Goal: Task Accomplishment & Management: Use online tool/utility

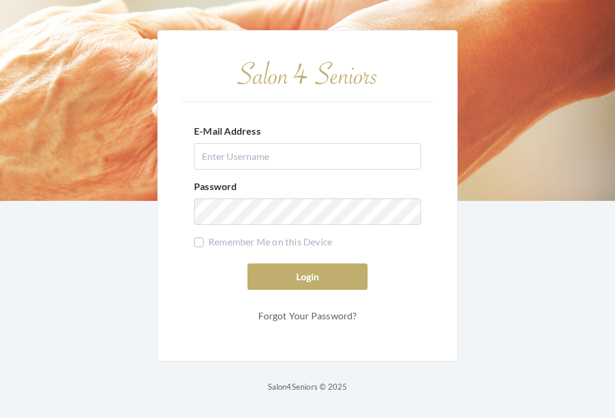
scroll to position [20, 0]
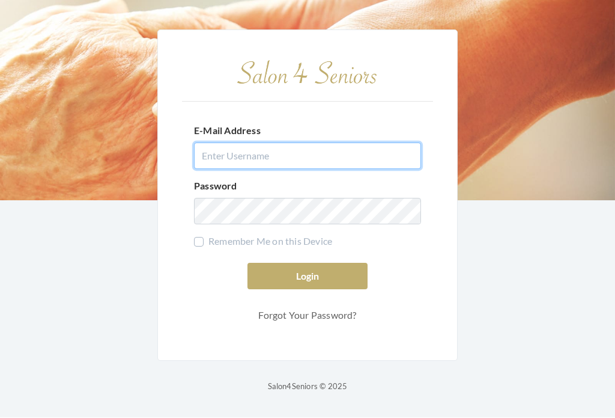
type input "dianewilson229@gmail.com"
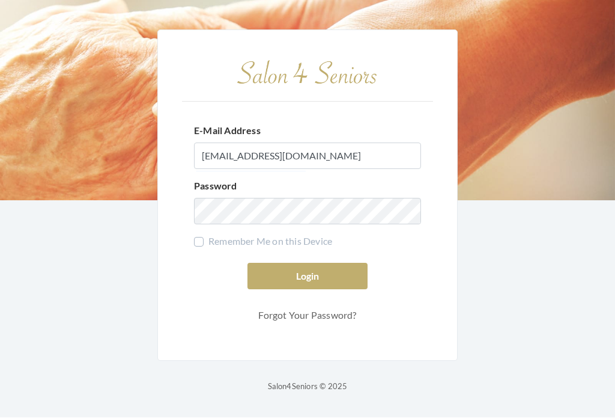
click at [308, 265] on button "Login" at bounding box center [308, 276] width 120 height 26
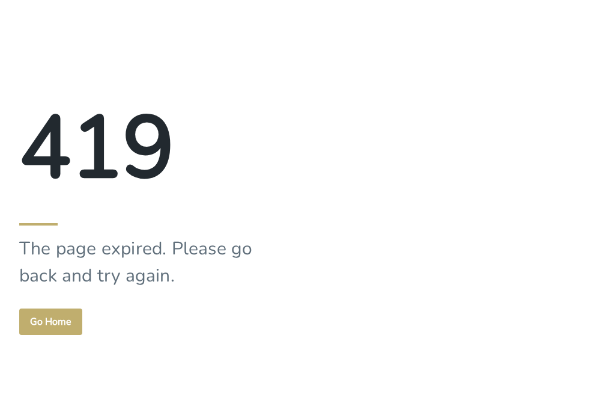
click at [58, 321] on button "Go Home" at bounding box center [50, 321] width 63 height 26
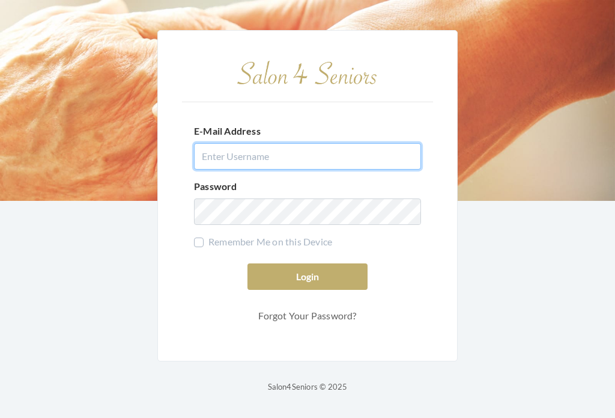
type input "[EMAIL_ADDRESS][DOMAIN_NAME]"
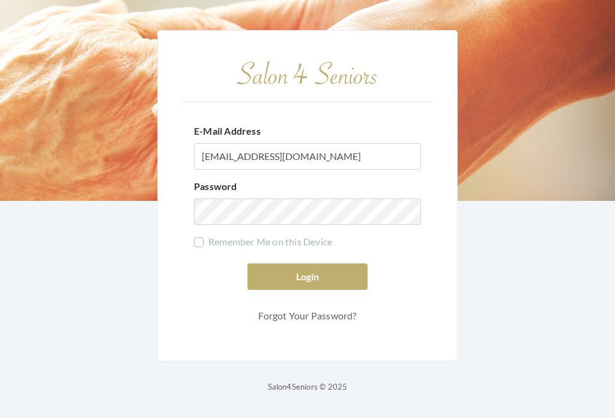
click at [316, 290] on button "Login" at bounding box center [308, 276] width 120 height 26
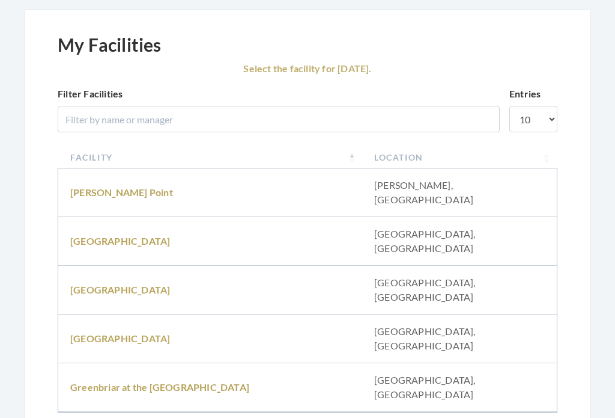
scroll to position [116, 0]
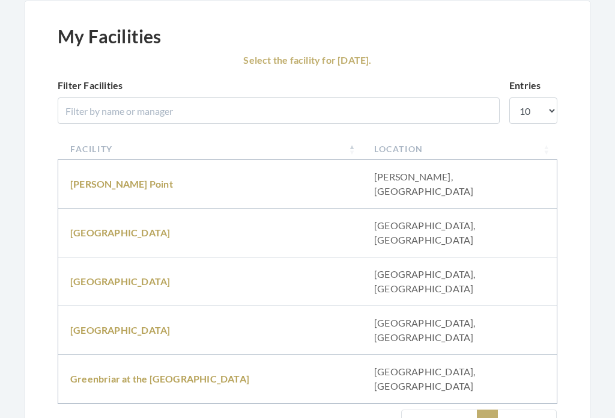
click at [109, 325] on link "[GEOGRAPHIC_DATA]" at bounding box center [120, 330] width 100 height 11
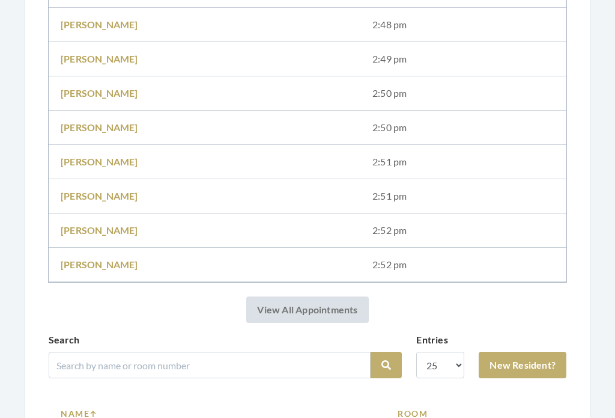
scroll to position [846, 0]
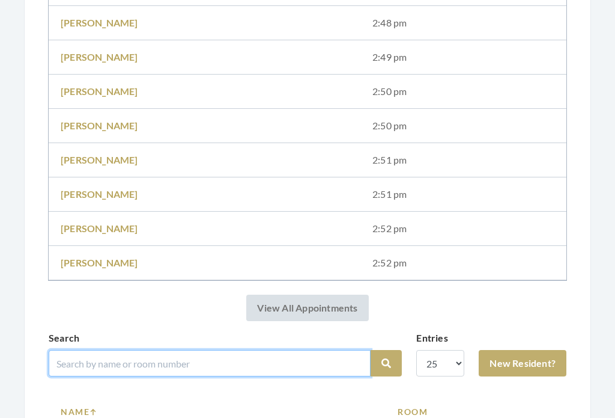
click at [172, 357] on input "search" at bounding box center [210, 363] width 322 height 26
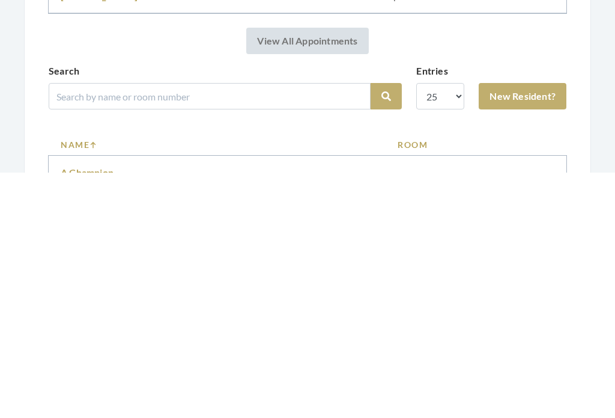
scroll to position [1114, 0]
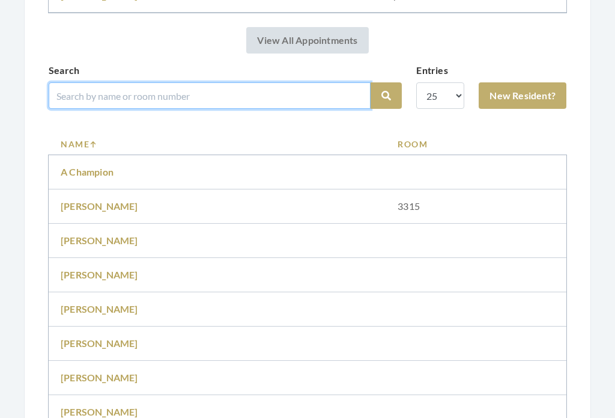
click at [127, 97] on input "search" at bounding box center [210, 95] width 322 height 26
type input "Nacho"
click at [386, 96] on button "Search" at bounding box center [386, 96] width 31 height 26
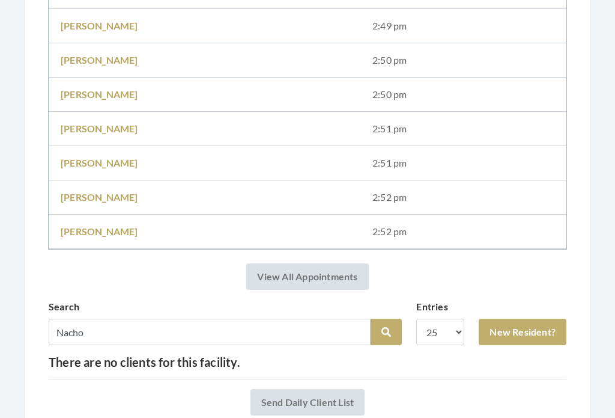
scroll to position [878, 0]
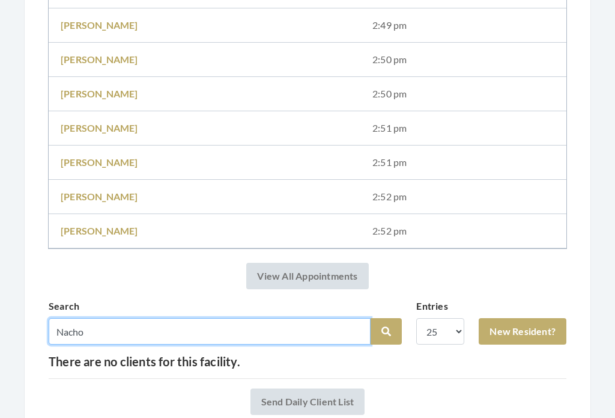
click at [139, 331] on input "Nacho" at bounding box center [210, 331] width 322 height 26
type input "Nacc"
click at [386, 331] on button "Search" at bounding box center [386, 331] width 31 height 26
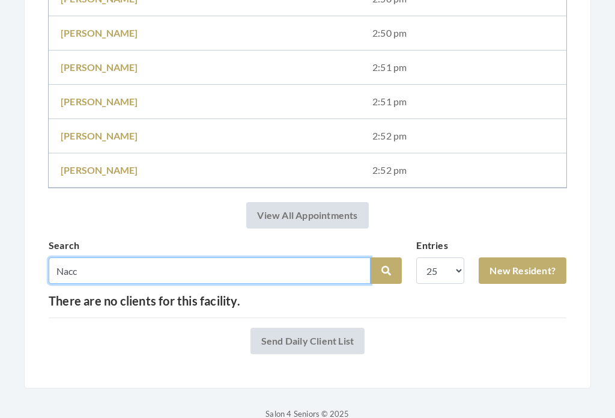
click at [107, 270] on input "Nacc" at bounding box center [210, 270] width 322 height 26
type input "Nacari"
click at [386, 270] on button "Search" at bounding box center [386, 271] width 31 height 26
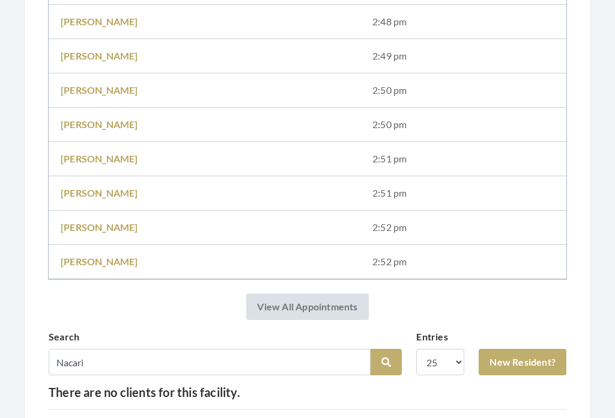
scroll to position [940, 0]
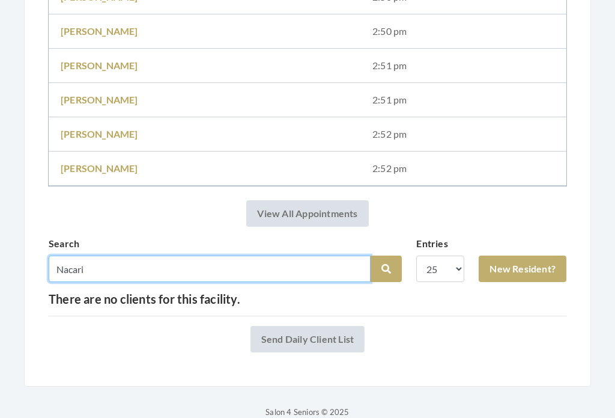
click at [239, 269] on input "Nacari" at bounding box center [210, 269] width 322 height 26
type input "N"
type input "Peggy"
click at [386, 269] on button "Search" at bounding box center [386, 269] width 31 height 26
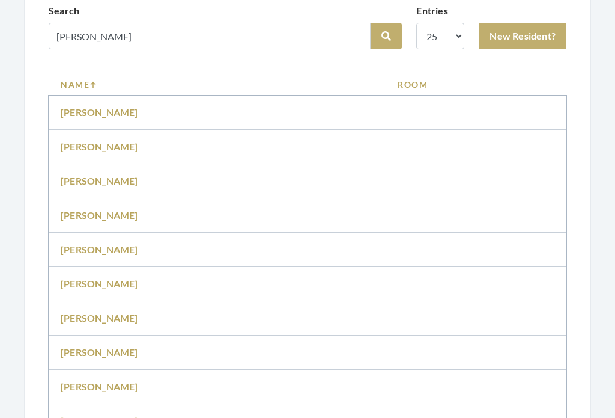
scroll to position [1173, 0]
click at [235, 314] on td "[PERSON_NAME]" at bounding box center [217, 318] width 337 height 34
click at [129, 310] on td "Peggy Nacarri" at bounding box center [217, 318] width 337 height 34
click at [105, 305] on td "Peggy Nacarri" at bounding box center [217, 318] width 337 height 34
click at [104, 320] on link "Peggy Nacarri" at bounding box center [100, 317] width 78 height 11
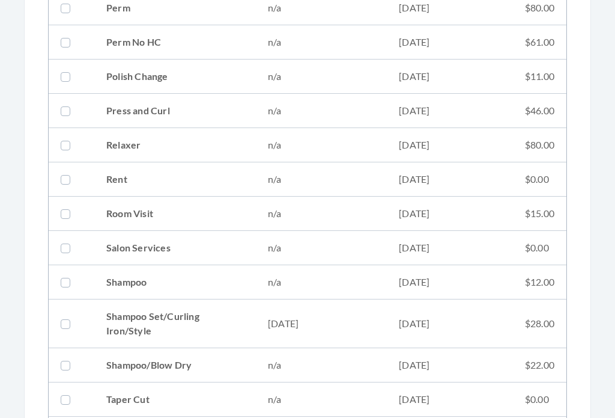
click at [374, 303] on td "[DATE]" at bounding box center [321, 324] width 131 height 49
checkbox input "true"
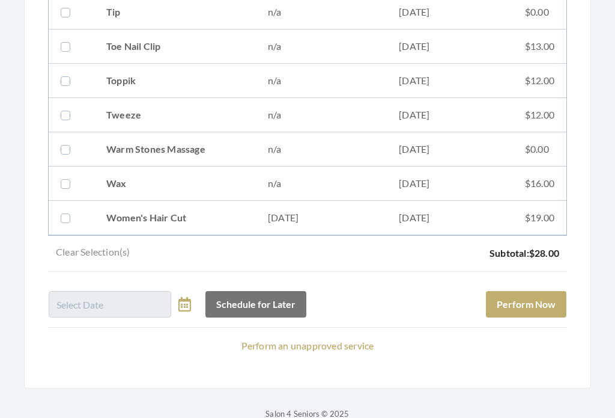
scroll to position [1729, 0]
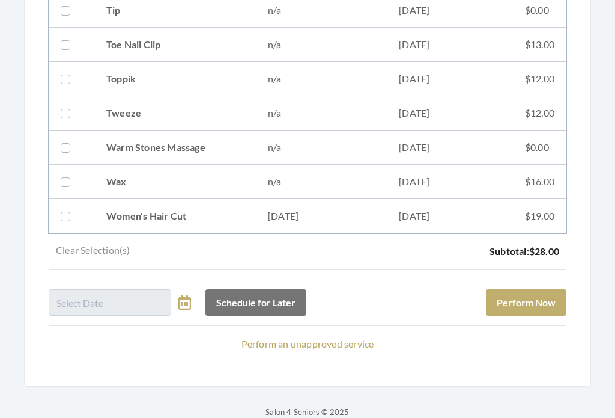
click at [516, 212] on td "$19.00" at bounding box center [539, 217] width 53 height 34
checkbox input "true"
click at [548, 298] on button "Perform Now" at bounding box center [526, 303] width 81 height 26
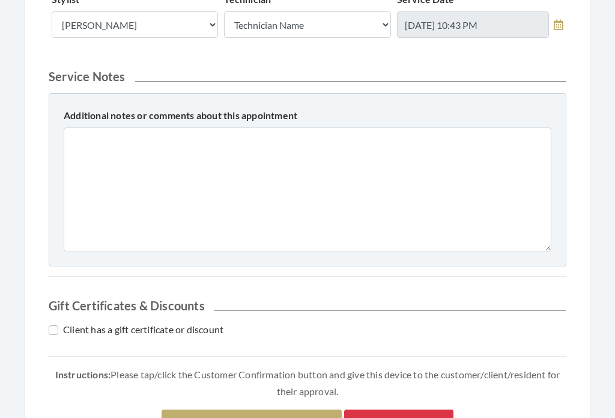
scroll to position [566, 0]
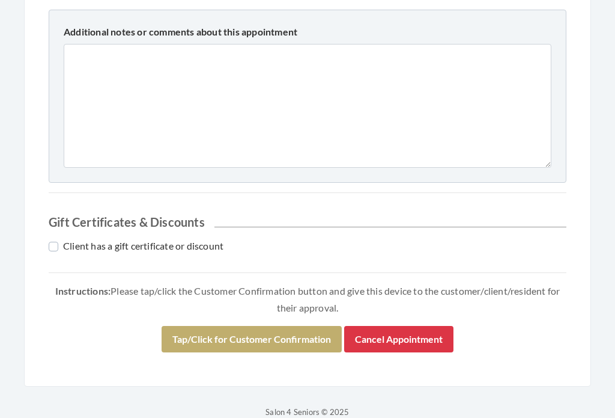
click at [273, 335] on button "Tap/Click for Customer Confirmation" at bounding box center [252, 339] width 180 height 26
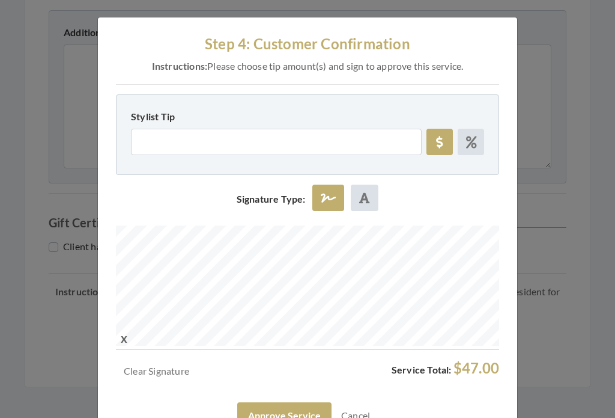
click at [305, 409] on button "Approve Service" at bounding box center [284, 415] width 94 height 26
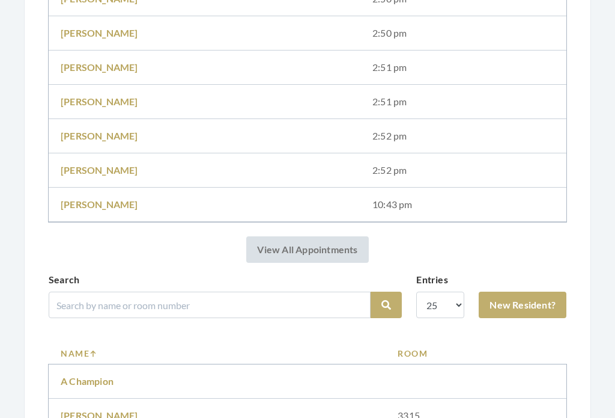
scroll to position [984, 0]
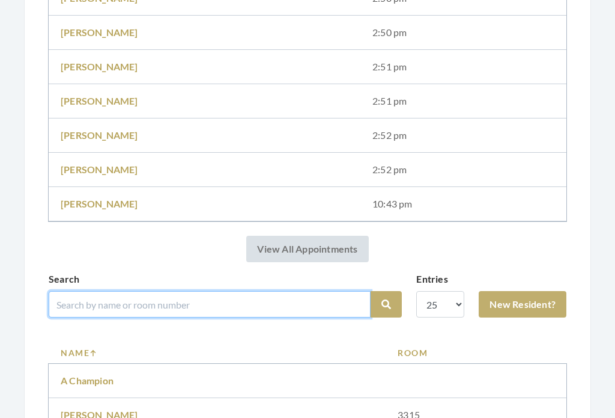
click at [179, 305] on input "search" at bounding box center [210, 304] width 322 height 26
type input "Racheul"
click at [386, 304] on button "Search" at bounding box center [386, 304] width 31 height 26
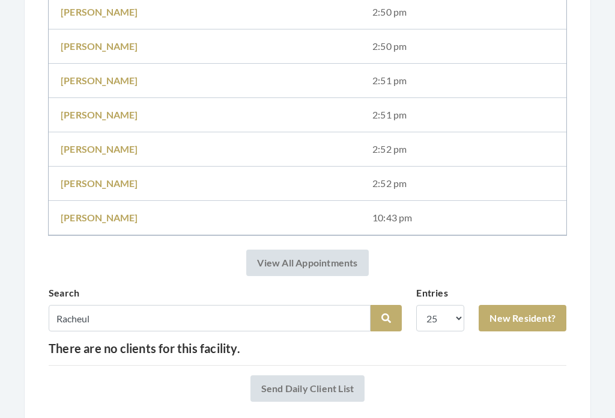
scroll to position [974, 0]
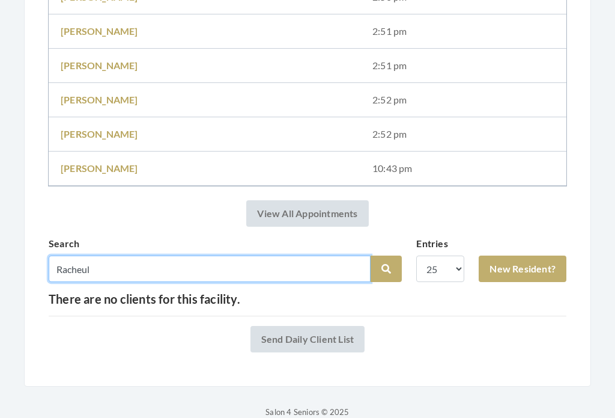
click at [143, 276] on input "Racheul" at bounding box center [210, 269] width 322 height 26
type input "[PERSON_NAME]"
click at [386, 269] on button "Search" at bounding box center [386, 269] width 31 height 26
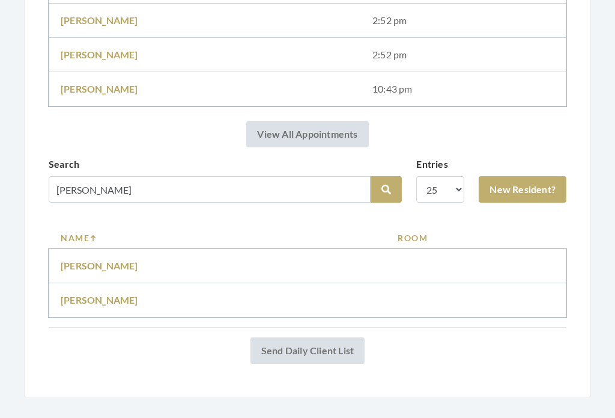
scroll to position [1065, 0]
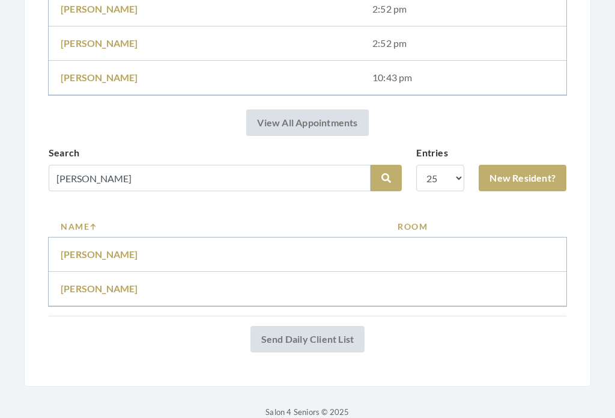
click at [128, 253] on link "[PERSON_NAME]" at bounding box center [100, 254] width 78 height 11
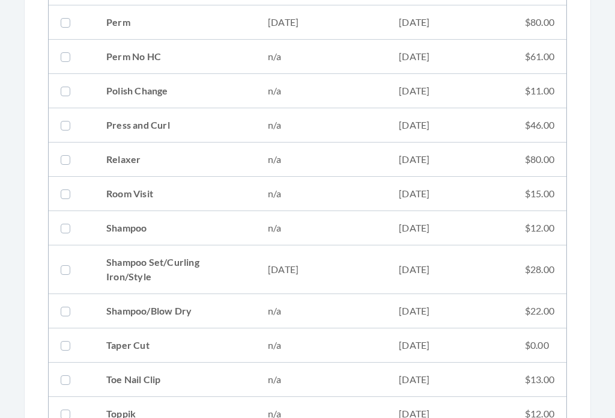
scroll to position [1301, 0]
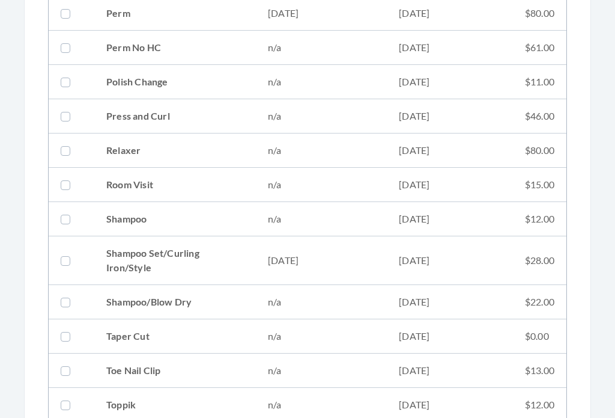
click at [419, 263] on td "08/12/2025" at bounding box center [450, 260] width 126 height 49
checkbox input "true"
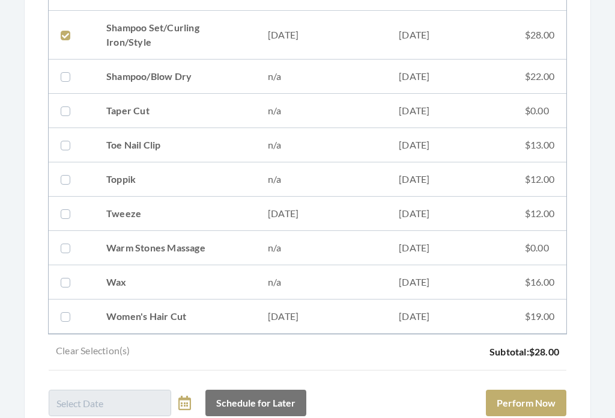
scroll to position [1626, 0]
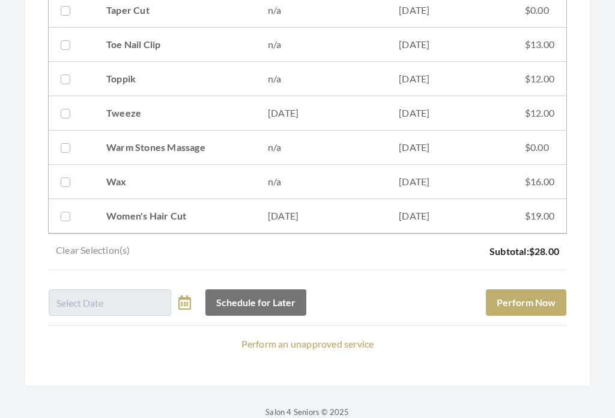
click at [542, 306] on button "Perform Now" at bounding box center [526, 303] width 81 height 26
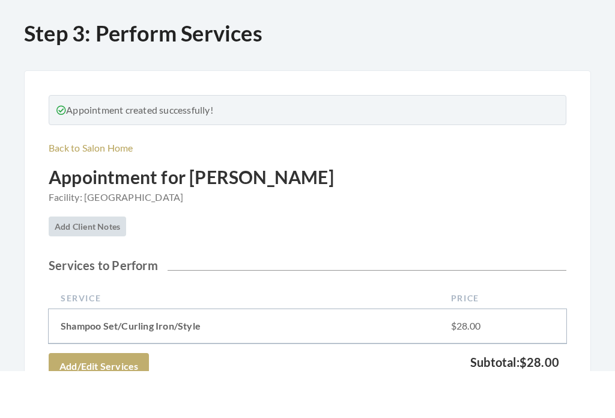
scroll to position [531, 0]
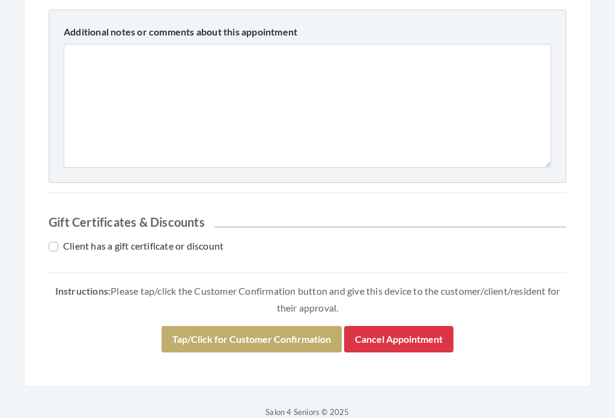
click at [290, 329] on button "Tap/Click for Customer Confirmation" at bounding box center [252, 339] width 180 height 26
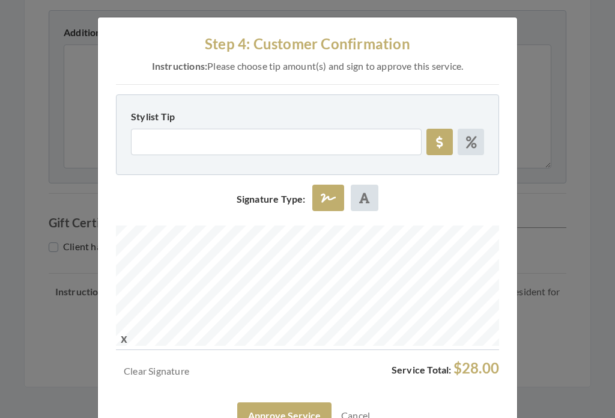
click at [299, 415] on button "Approve Service" at bounding box center [284, 415] width 94 height 26
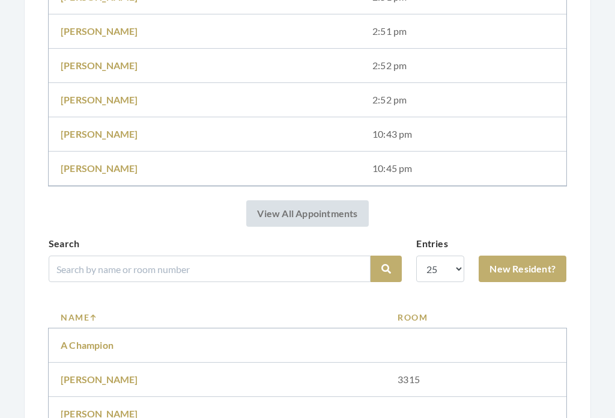
scroll to position [1055, 0]
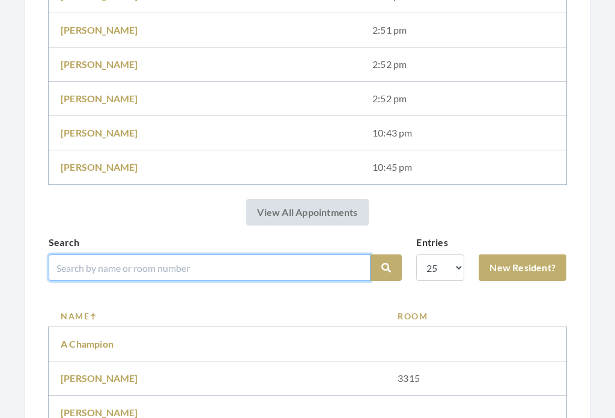
click at [260, 260] on input "search" at bounding box center [210, 267] width 322 height 26
type input "Watford"
click at [386, 267] on button "Search" at bounding box center [386, 267] width 31 height 26
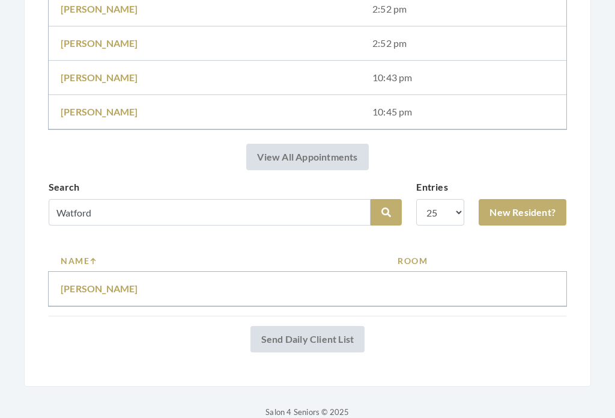
scroll to position [1064, 0]
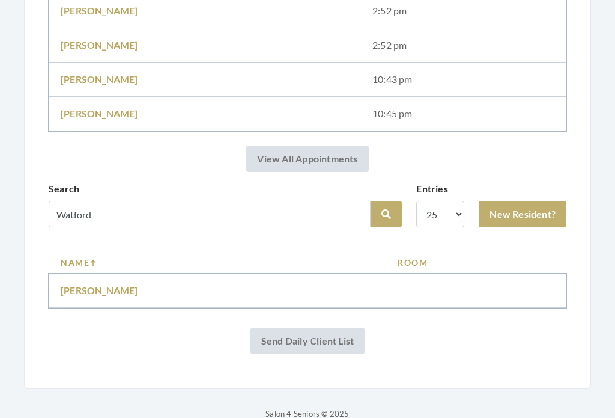
click at [115, 288] on link "Barry Watford" at bounding box center [100, 289] width 78 height 11
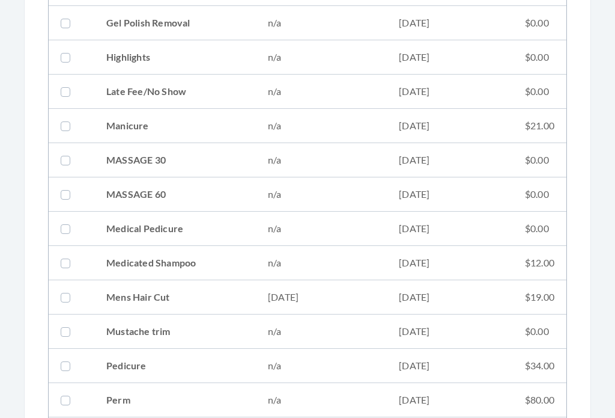
scroll to position [915, 0]
click at [418, 294] on td "07/15/2025" at bounding box center [450, 297] width 126 height 34
checkbox input "true"
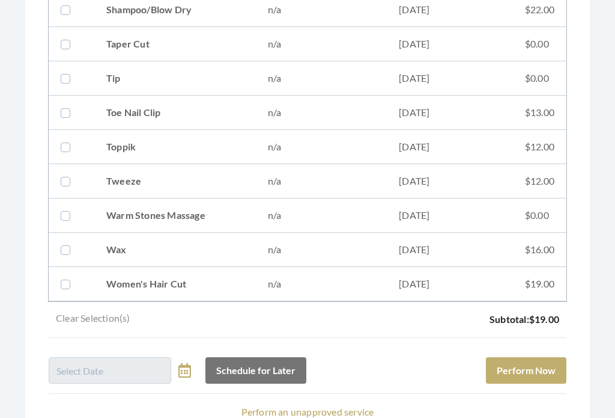
scroll to position [1729, 0]
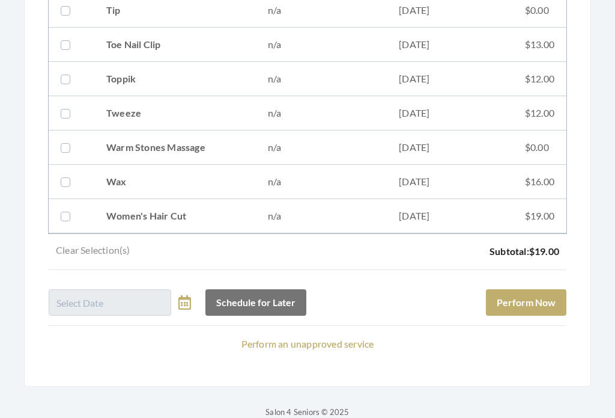
click at [544, 299] on button "Perform Now" at bounding box center [526, 303] width 81 height 26
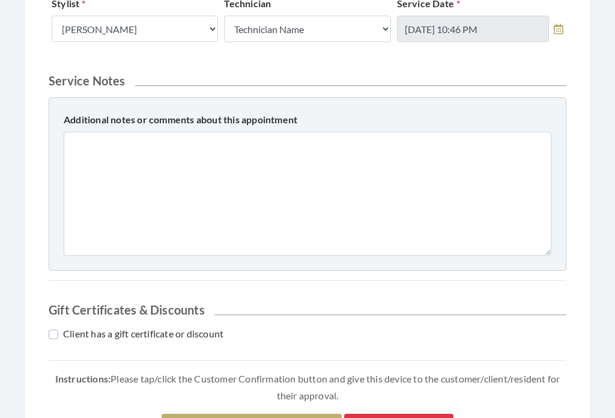
scroll to position [531, 0]
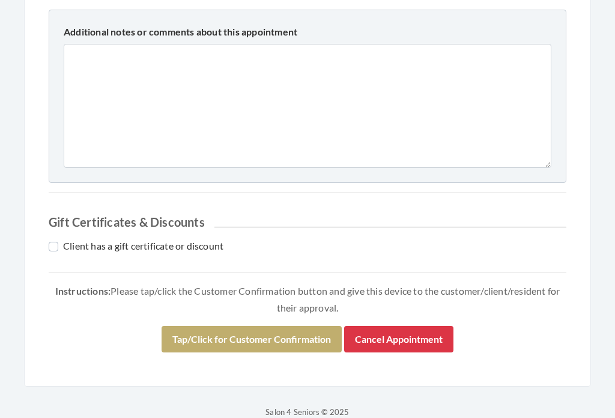
click at [294, 332] on button "Tap/Click for Customer Confirmation" at bounding box center [252, 339] width 180 height 26
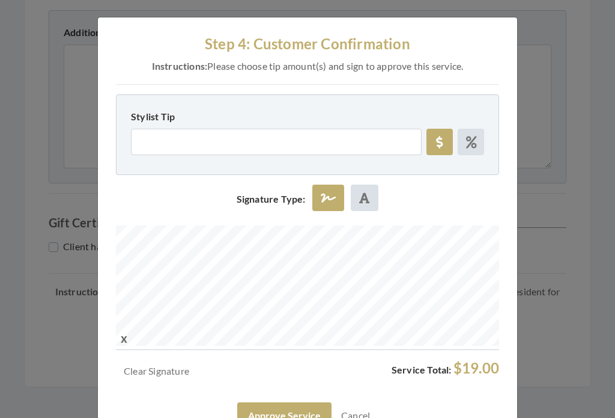
click at [308, 406] on button "Approve Service" at bounding box center [284, 415] width 94 height 26
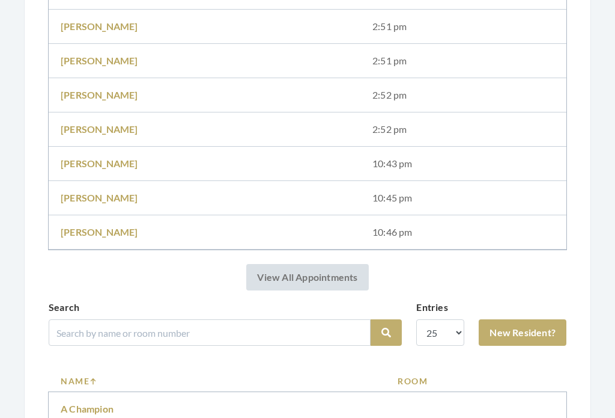
scroll to position [1024, 0]
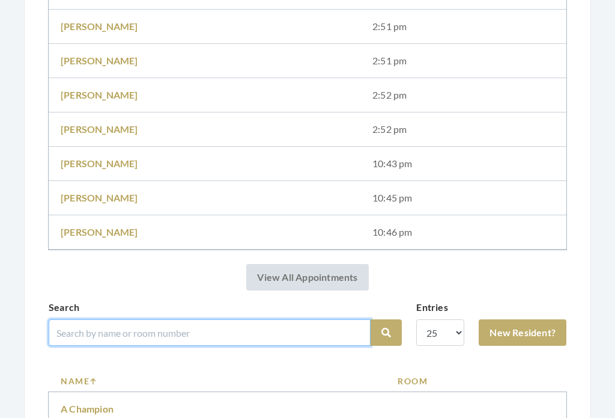
click at [273, 330] on input "search" at bounding box center [210, 332] width 322 height 26
type input "[PERSON_NAME]"
click at [386, 332] on button "Search" at bounding box center [386, 332] width 31 height 26
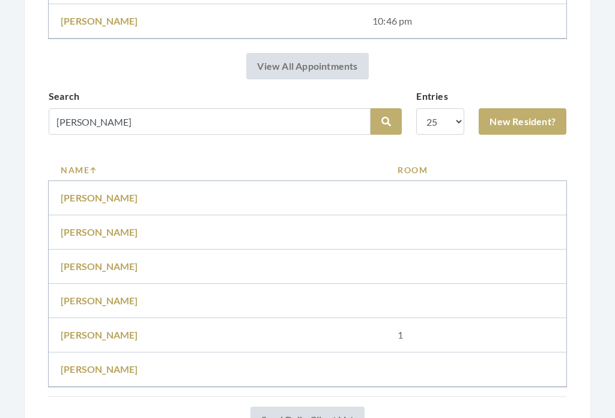
scroll to position [1191, 0]
click at [285, 332] on td "[PERSON_NAME]" at bounding box center [217, 334] width 337 height 34
click at [117, 334] on link "Faye Richards" at bounding box center [100, 333] width 78 height 11
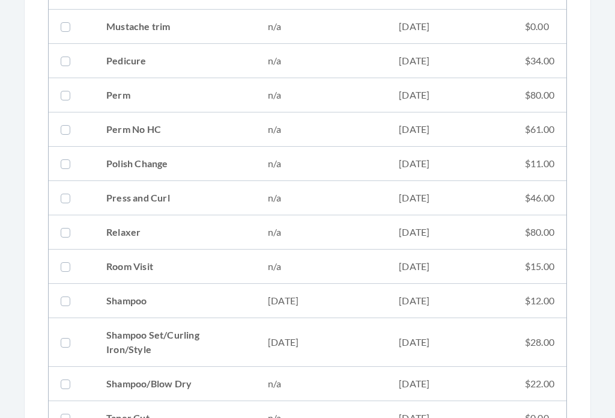
scroll to position [1295, 0]
click at [404, 344] on td "08/12/2025" at bounding box center [450, 342] width 126 height 49
checkbox input "true"
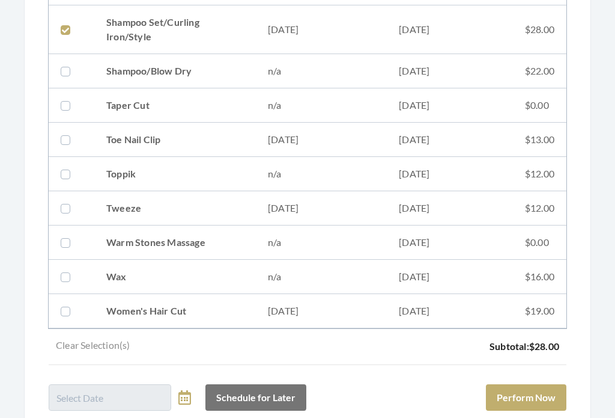
scroll to position [1702, 0]
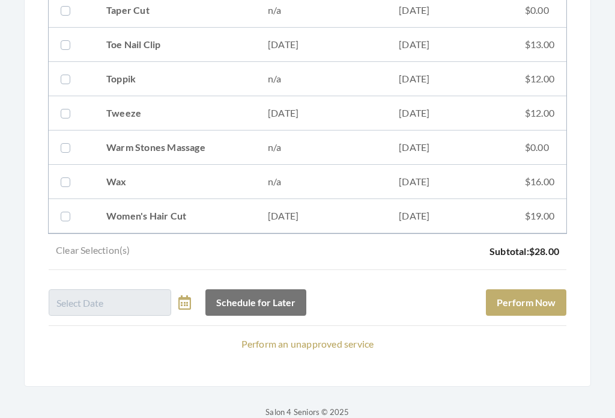
click at [541, 306] on button "Perform Now" at bounding box center [526, 303] width 81 height 26
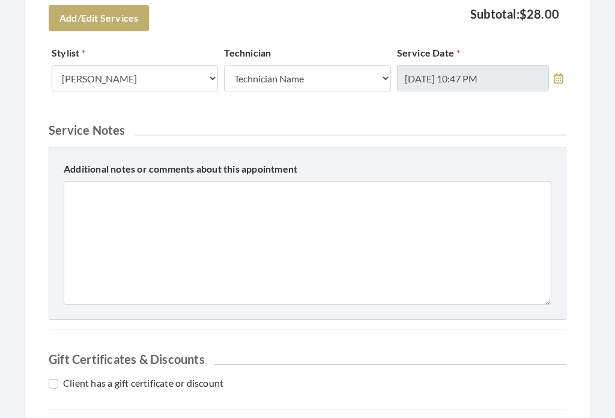
scroll to position [607, 0]
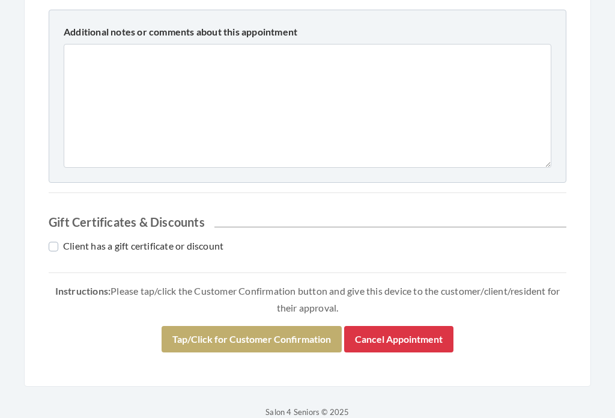
click at [290, 336] on button "Tap/Click for Customer Confirmation" at bounding box center [252, 339] width 180 height 26
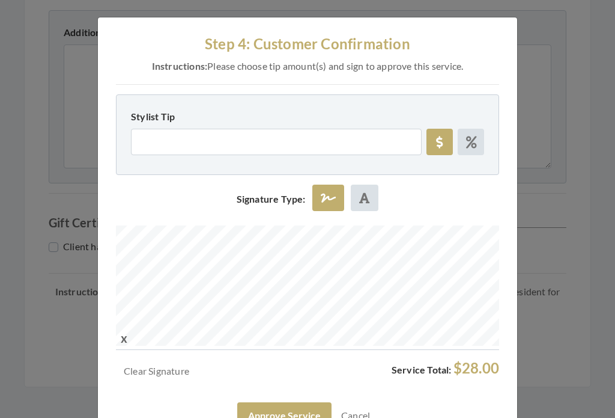
click at [296, 412] on button "Approve Service" at bounding box center [284, 415] width 94 height 26
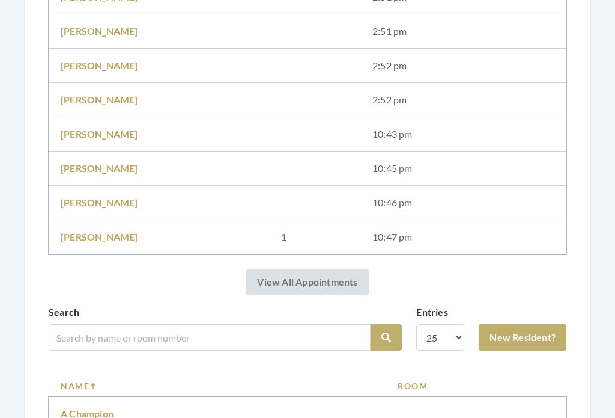
scroll to position [1056, 0]
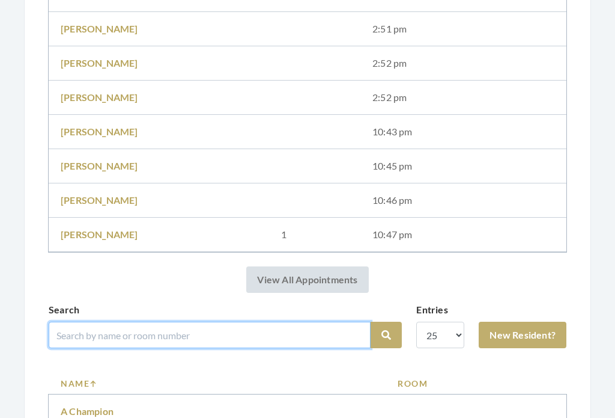
click at [326, 333] on input "search" at bounding box center [210, 335] width 322 height 26
type input "Small"
click at [386, 335] on button "Search" at bounding box center [386, 335] width 31 height 26
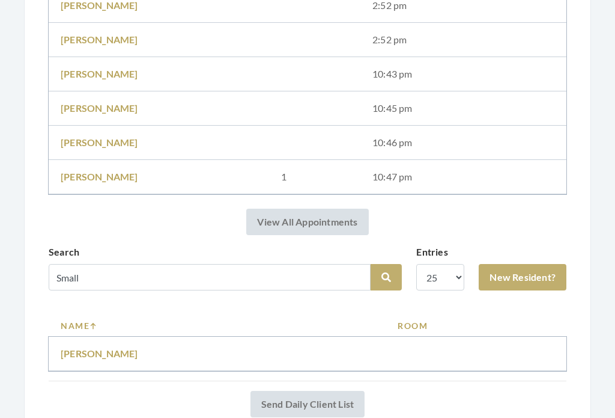
scroll to position [1069, 0]
click at [112, 349] on link "[PERSON_NAME]" at bounding box center [100, 352] width 78 height 11
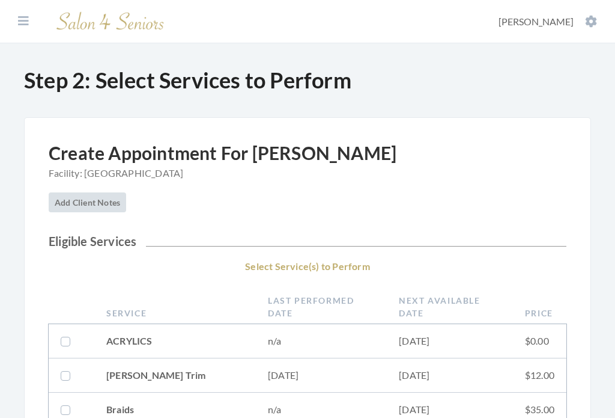
click at [355, 371] on td "[DATE]" at bounding box center [321, 375] width 131 height 34
checkbox input "true"
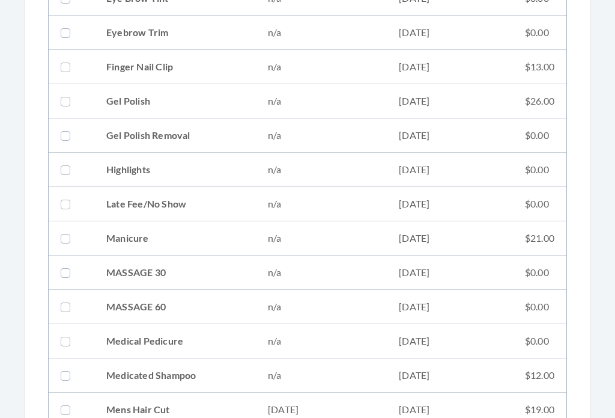
scroll to position [829, 0]
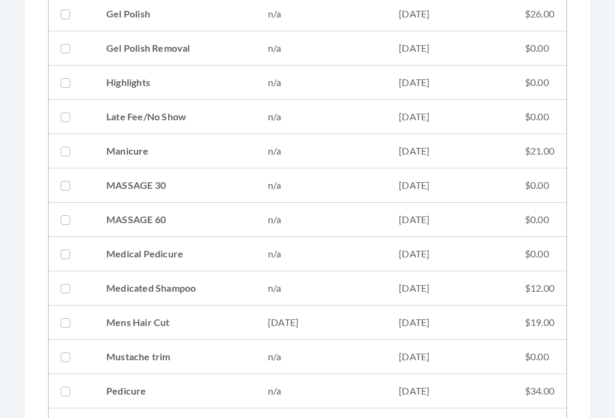
click at [355, 323] on td "[DATE]" at bounding box center [321, 323] width 131 height 34
checkbox input "true"
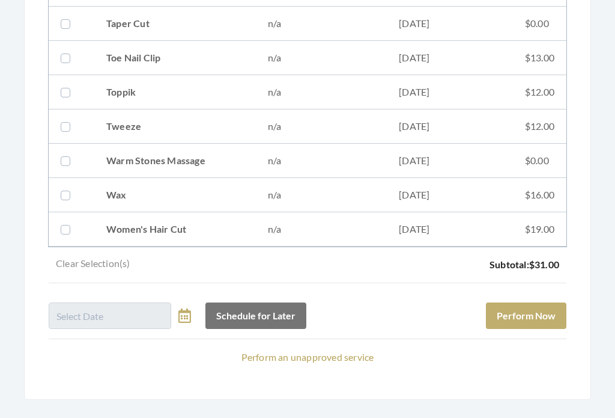
scroll to position [1626, 0]
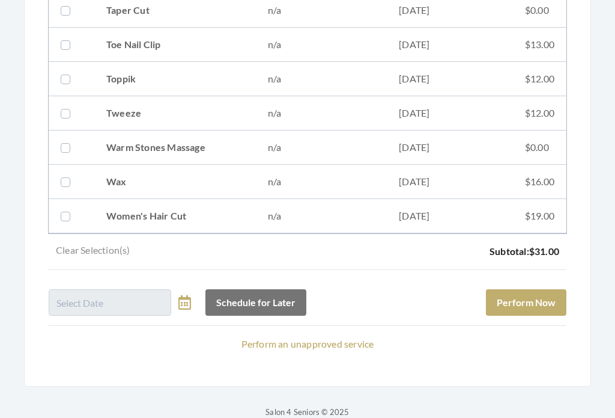
click at [526, 307] on button "Perform Now" at bounding box center [526, 303] width 81 height 26
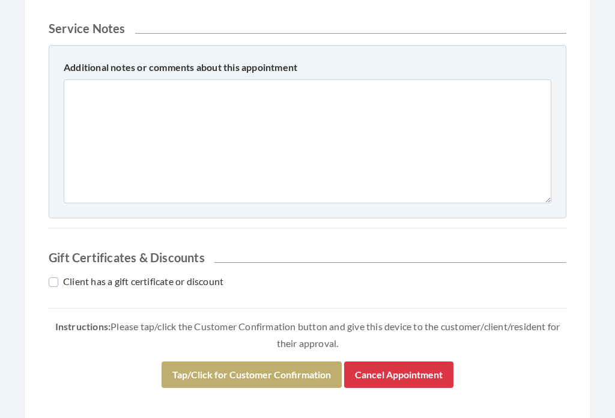
scroll to position [566, 0]
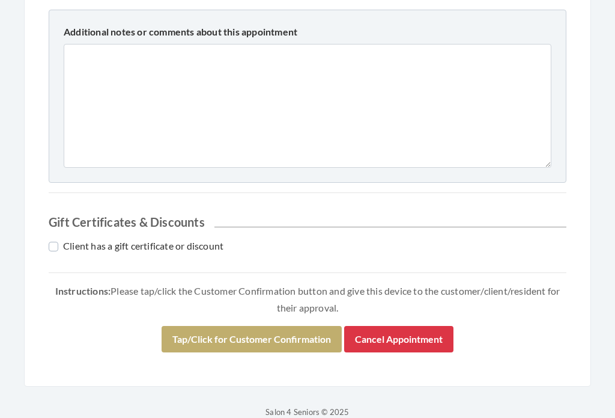
click at [273, 343] on button "Tap/Click for Customer Confirmation" at bounding box center [252, 339] width 180 height 26
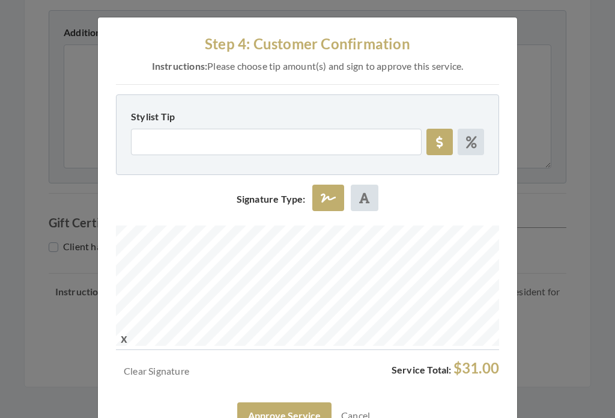
click at [288, 409] on button "Approve Service" at bounding box center [284, 415] width 94 height 26
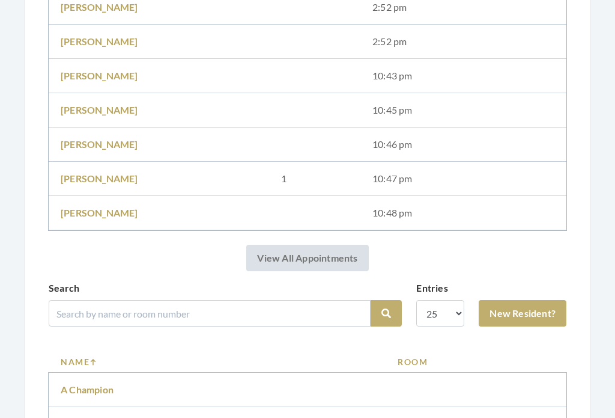
scroll to position [1112, 0]
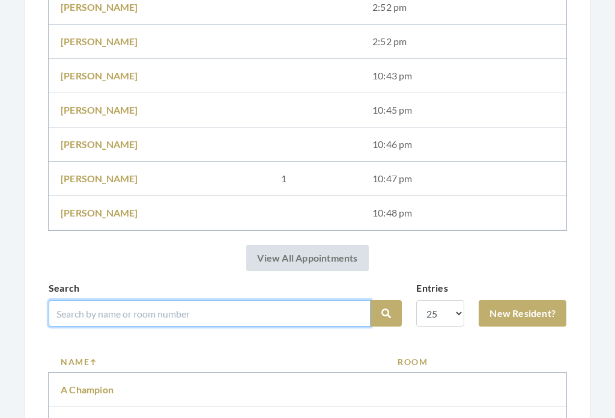
click at [283, 312] on input "search" at bounding box center [210, 313] width 322 height 26
type input "[PERSON_NAME]"
click at [386, 313] on button "Search" at bounding box center [386, 313] width 31 height 26
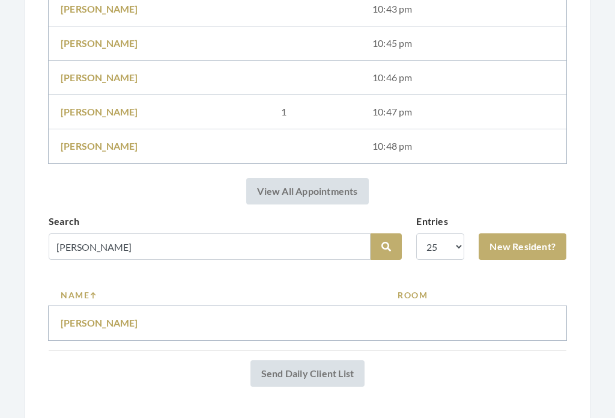
scroll to position [1134, 0]
click at [109, 322] on link "Kenny Kyler" at bounding box center [100, 322] width 78 height 11
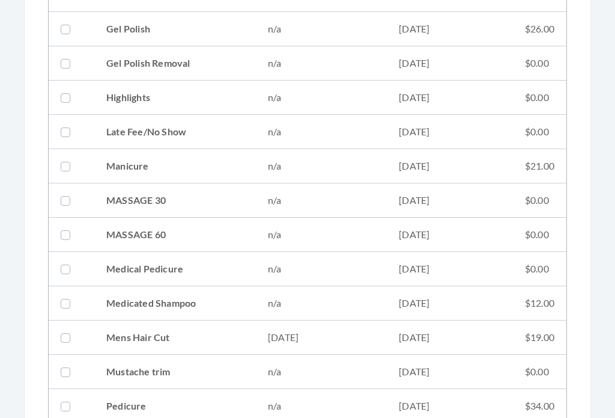
scroll to position [874, 0]
click at [234, 333] on td "Mens Hair Cut" at bounding box center [175, 337] width 162 height 34
checkbox input "true"
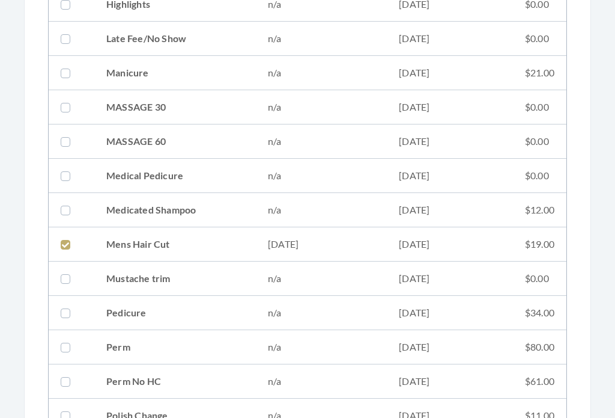
scroll to position [968, 0]
click at [302, 208] on td "n/a" at bounding box center [321, 209] width 131 height 34
checkbox input "true"
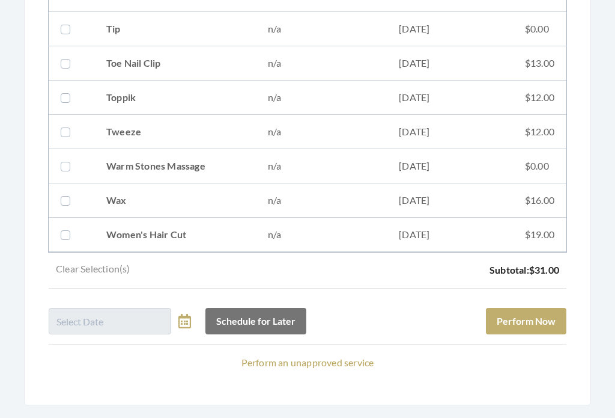
scroll to position [1729, 0]
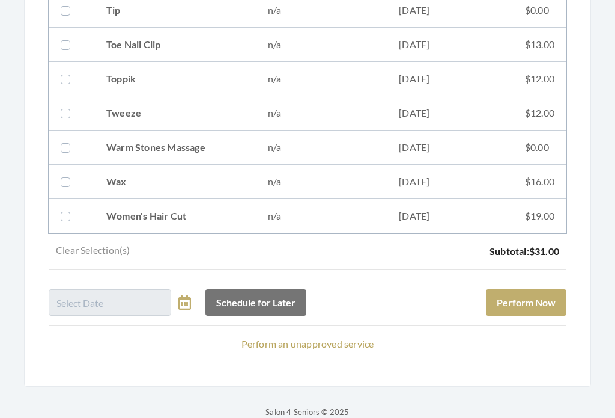
click at [526, 307] on button "Perform Now" at bounding box center [526, 303] width 81 height 26
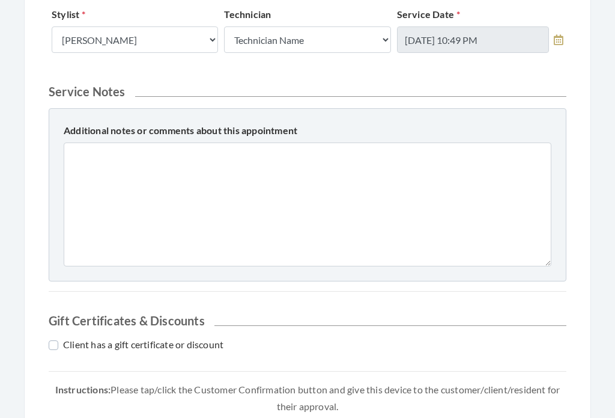
scroll to position [566, 0]
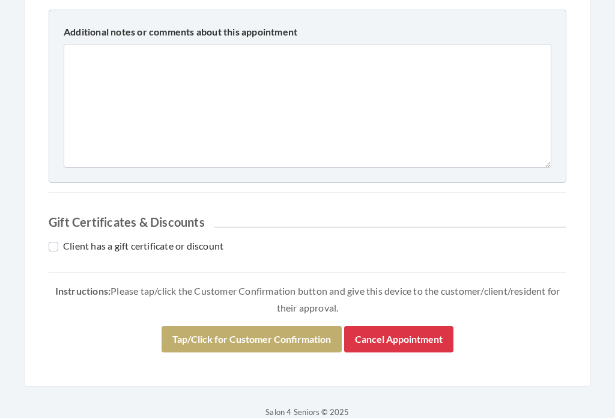
click at [276, 333] on button "Tap/Click for Customer Confirmation" at bounding box center [252, 339] width 180 height 26
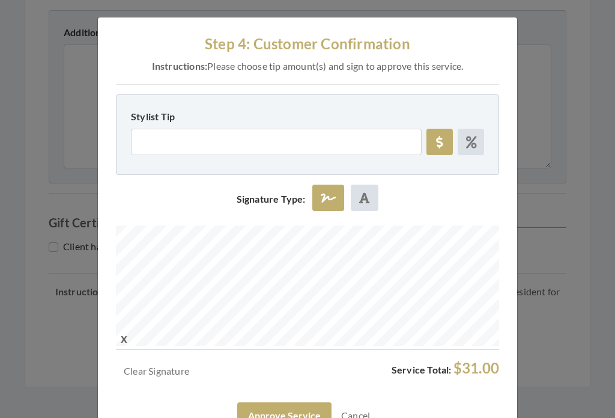
click at [296, 414] on button "Approve Service" at bounding box center [284, 415] width 94 height 26
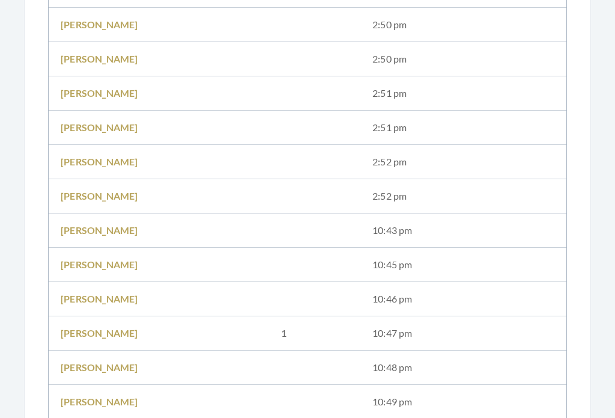
scroll to position [957, 0]
click at [392, 229] on td "10:43 pm" at bounding box center [464, 231] width 206 height 34
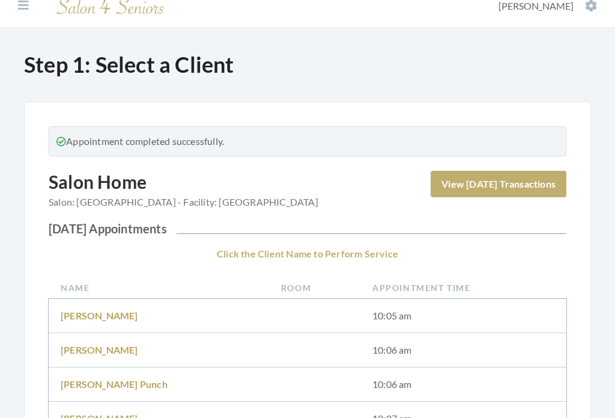
scroll to position [0, 0]
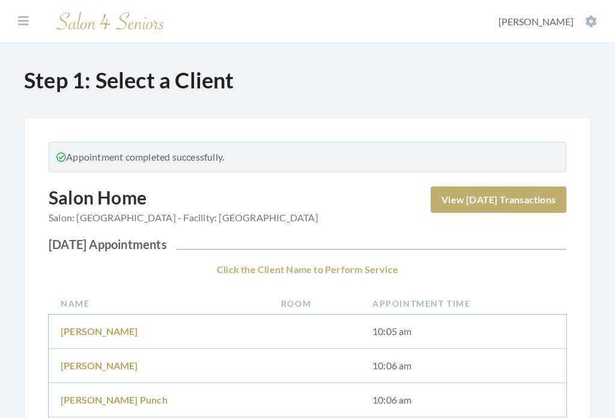
click at [578, 11] on section "Facilities Diane Wilson My Transactions Account Log Out" at bounding box center [307, 21] width 615 height 43
click at [594, 23] on button "[PERSON_NAME]" at bounding box center [548, 21] width 106 height 13
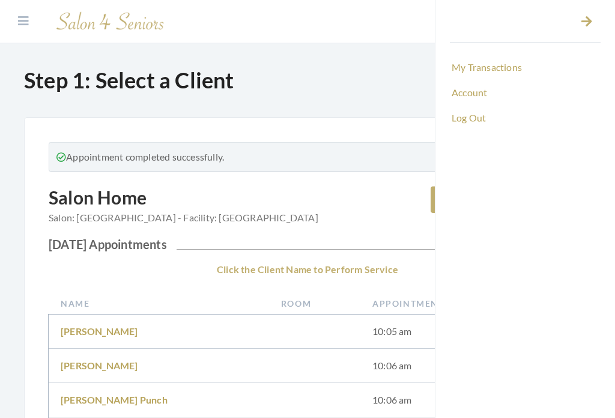
click at [476, 120] on link "Log Out" at bounding box center [525, 118] width 151 height 20
